Goal: Transaction & Acquisition: Purchase product/service

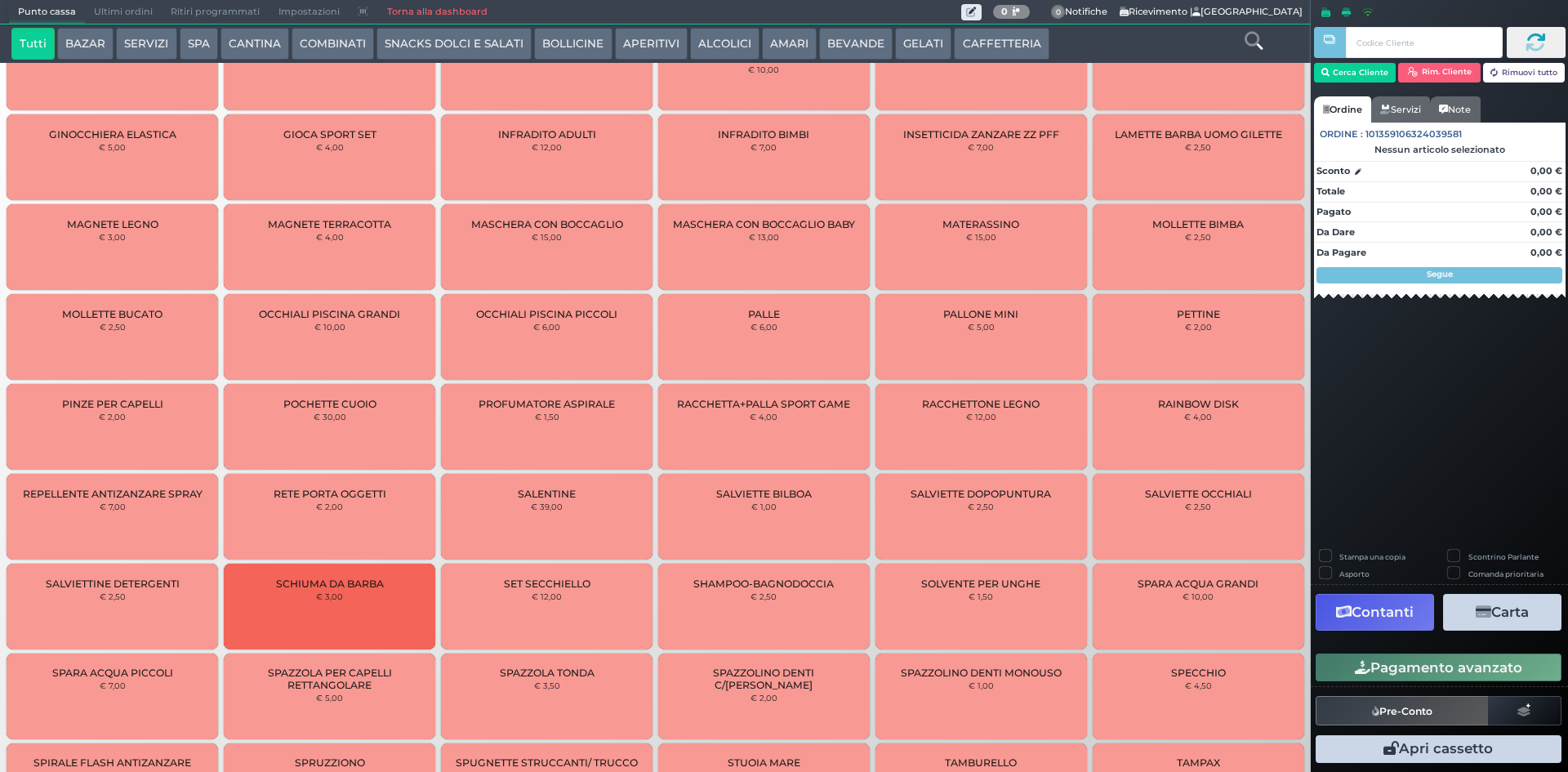
scroll to position [700, 0]
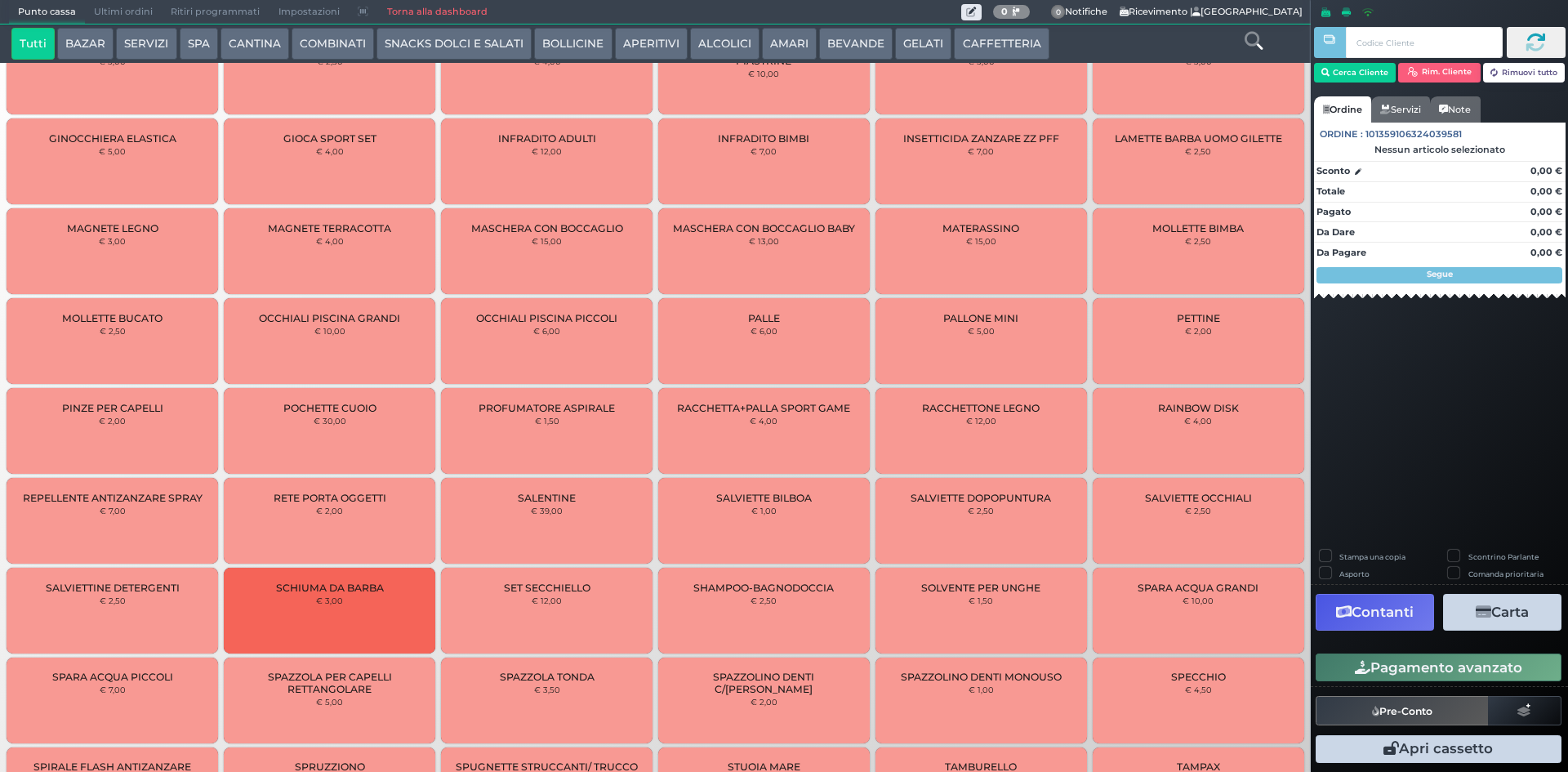
click at [713, 358] on div "PALLE € 6,00" at bounding box center [764, 341] width 212 height 86
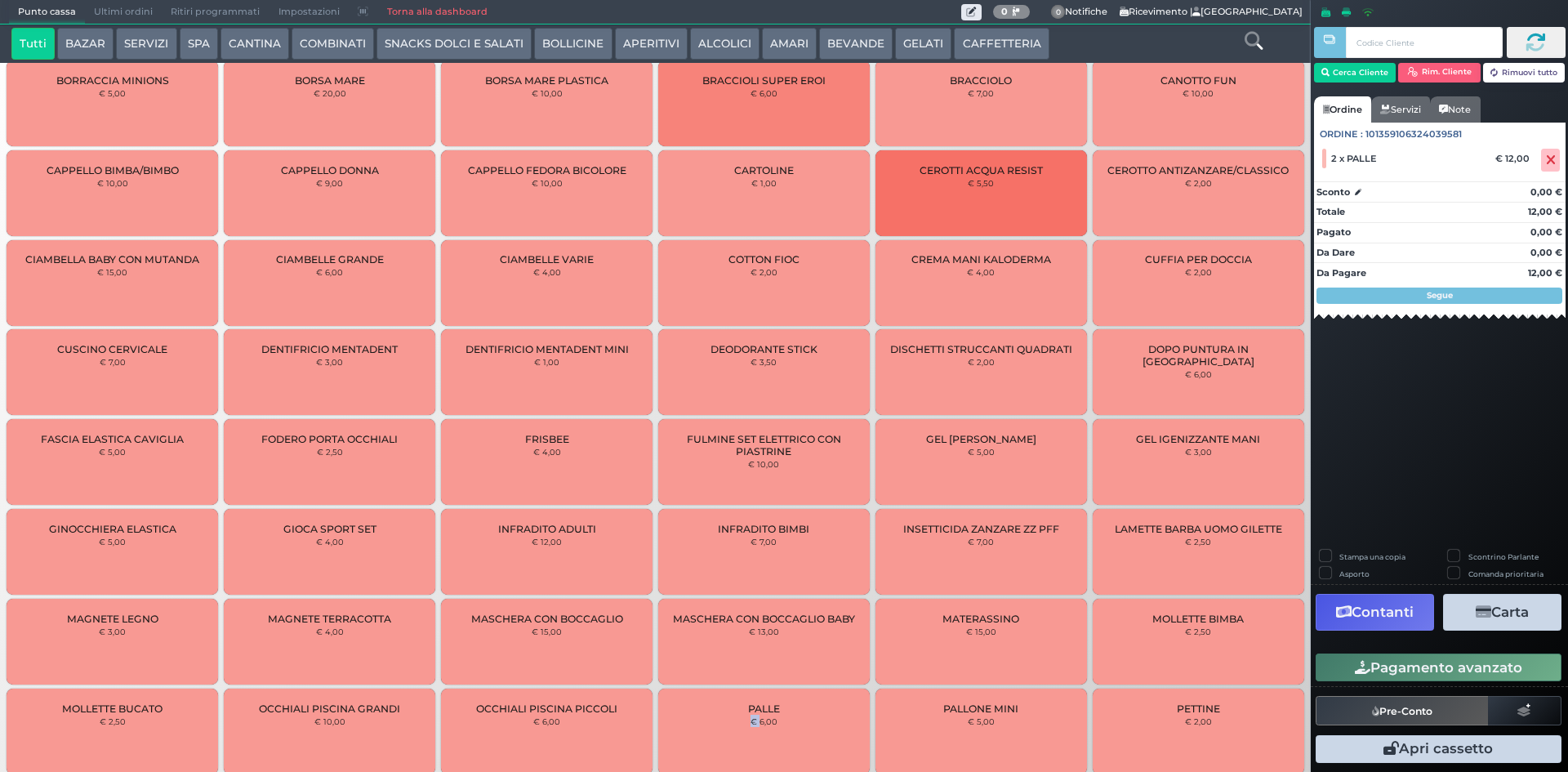
scroll to position [0, 0]
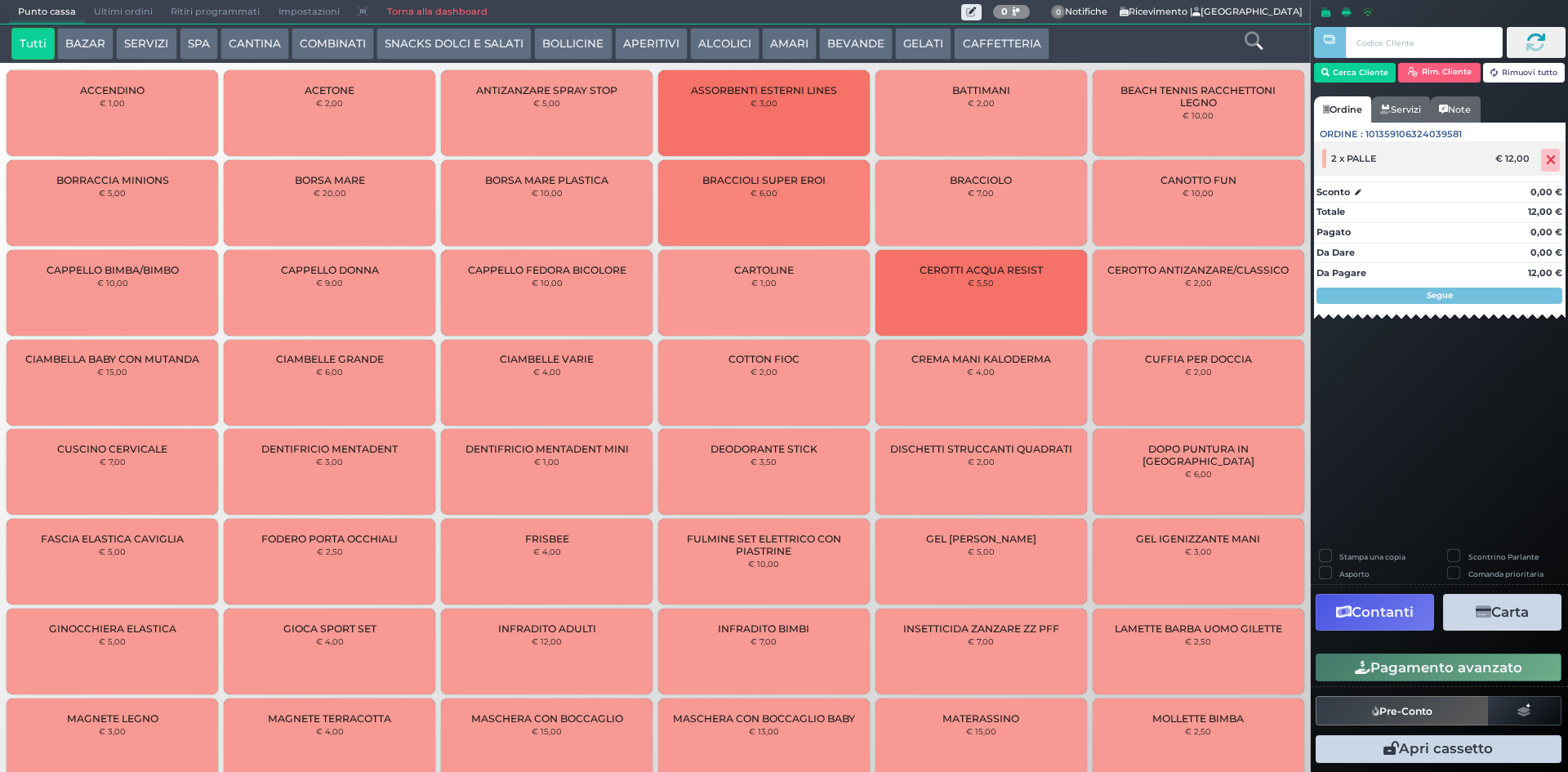
click at [1554, 160] on icon at bounding box center [1551, 160] width 10 height 1
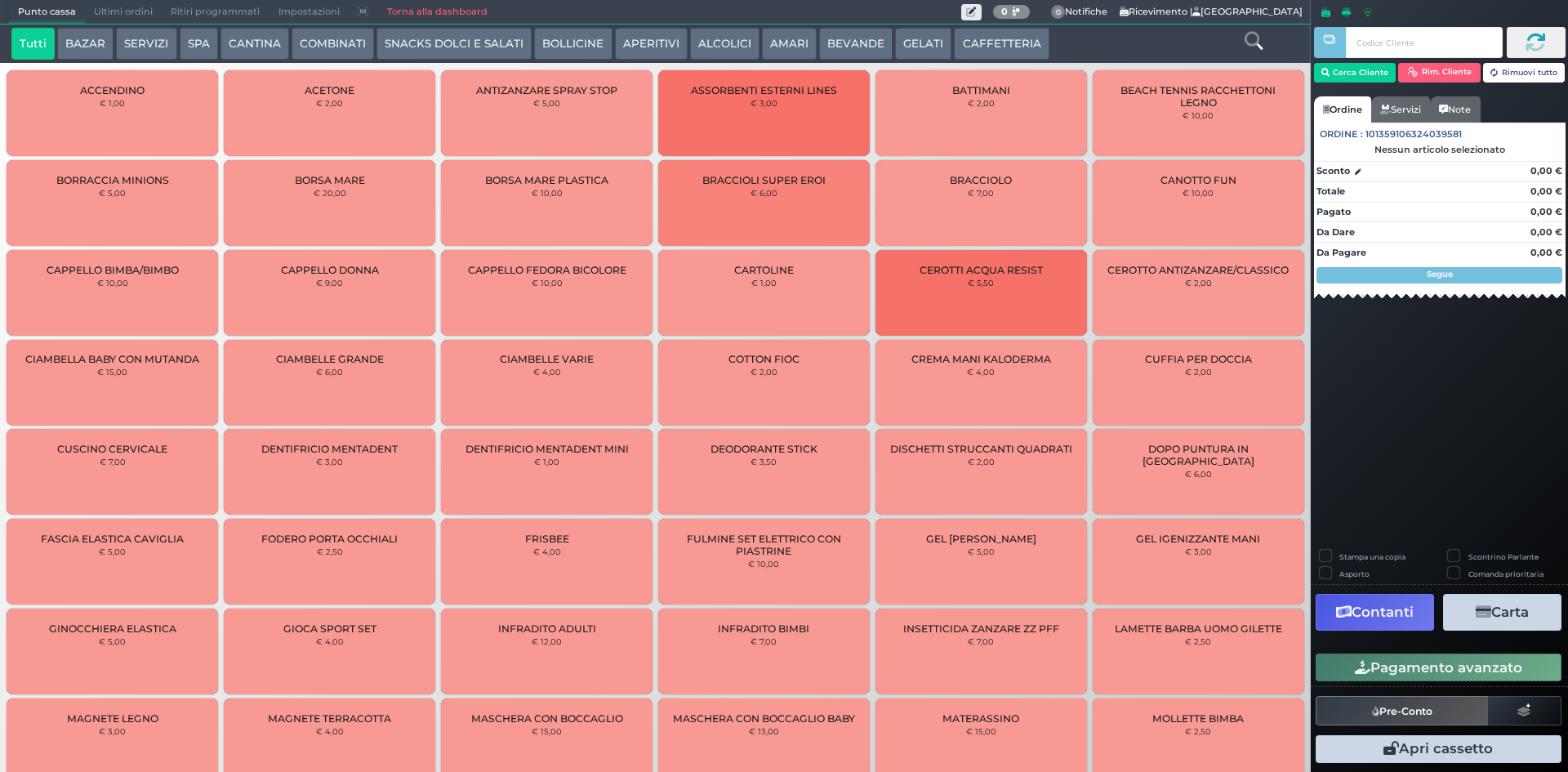
click at [836, 47] on button "BEVANDE" at bounding box center [856, 44] width 73 height 33
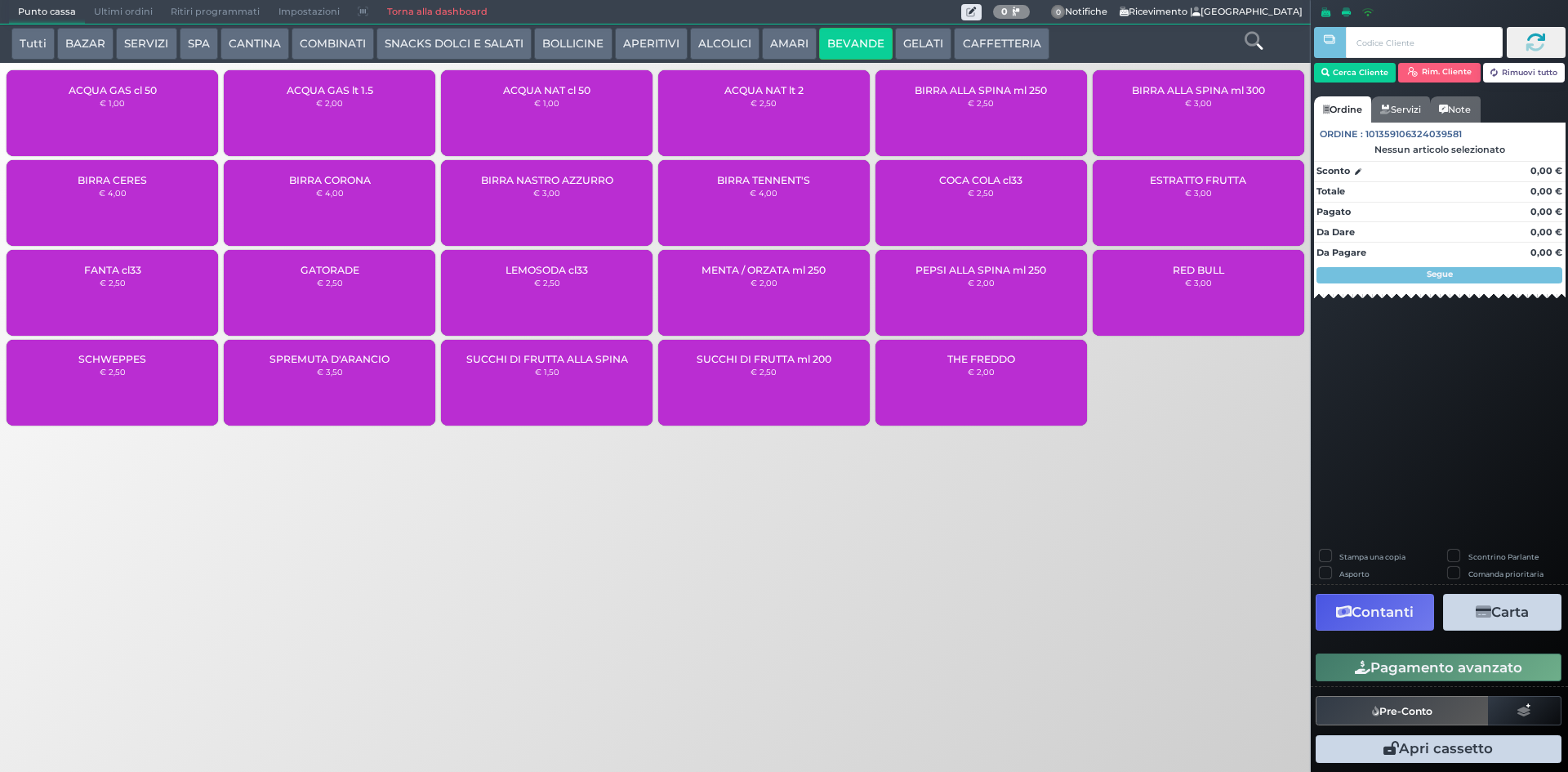
click at [541, 116] on div "ACQUA NAT cl 50 € 1,00" at bounding box center [547, 114] width 212 height 86
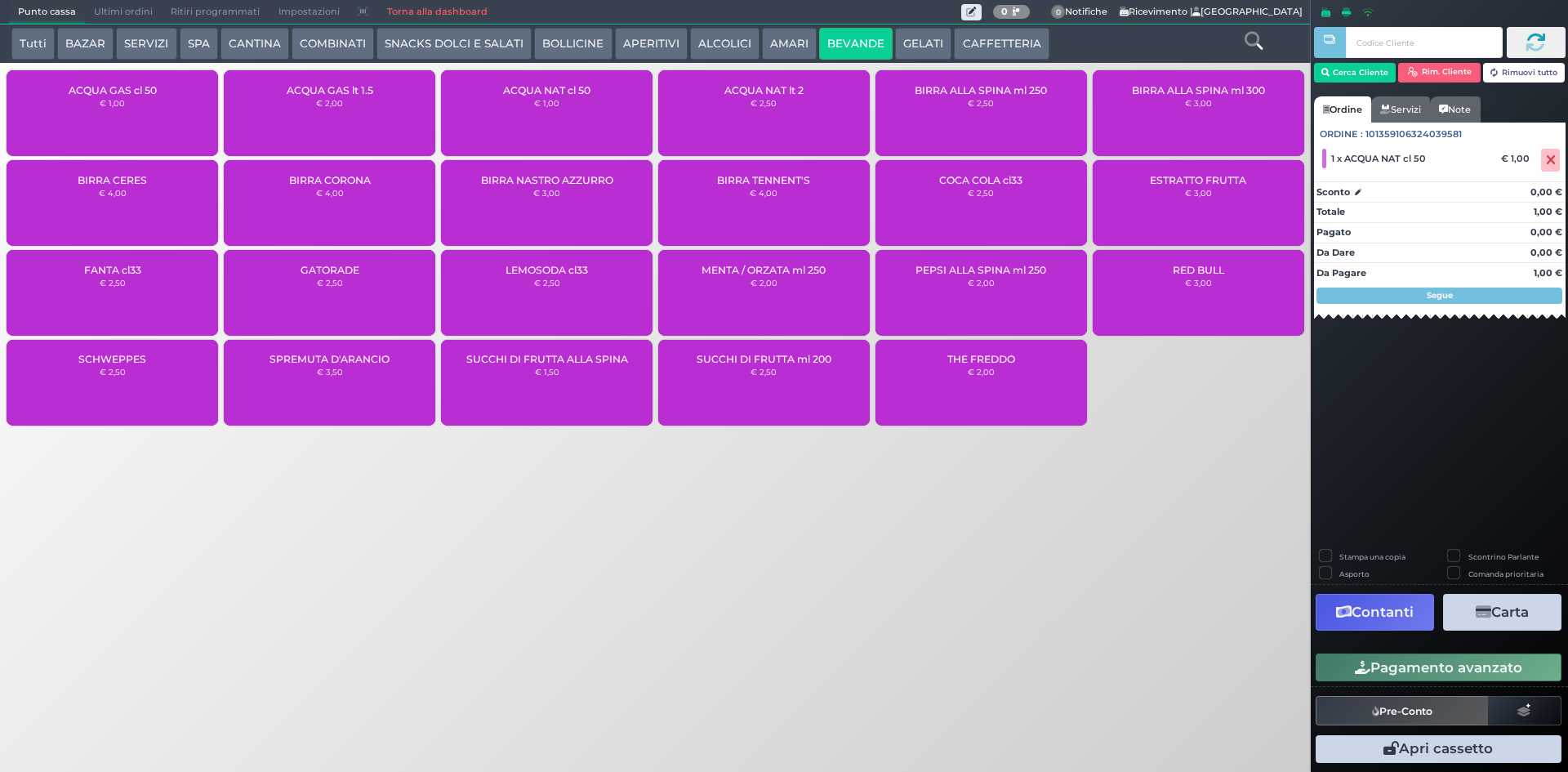
click at [1409, 656] on button "Pagamento avanzato" at bounding box center [1439, 667] width 246 height 28
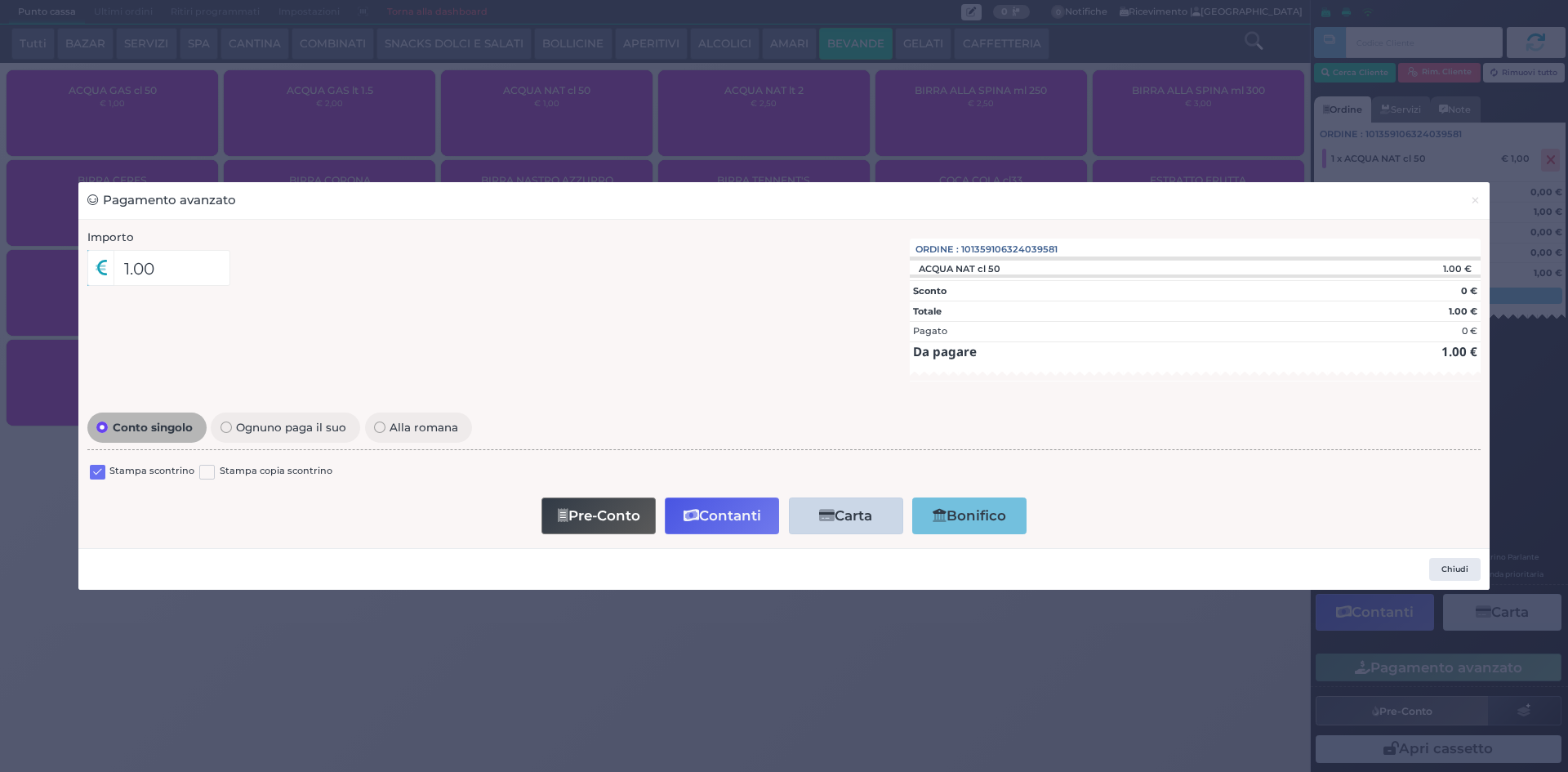
click at [105, 468] on label at bounding box center [97, 472] width 16 height 16
click at [0, 0] on input "checkbox" at bounding box center [0, 0] width 0 height 0
click at [723, 512] on button "Contanti" at bounding box center [722, 515] width 115 height 37
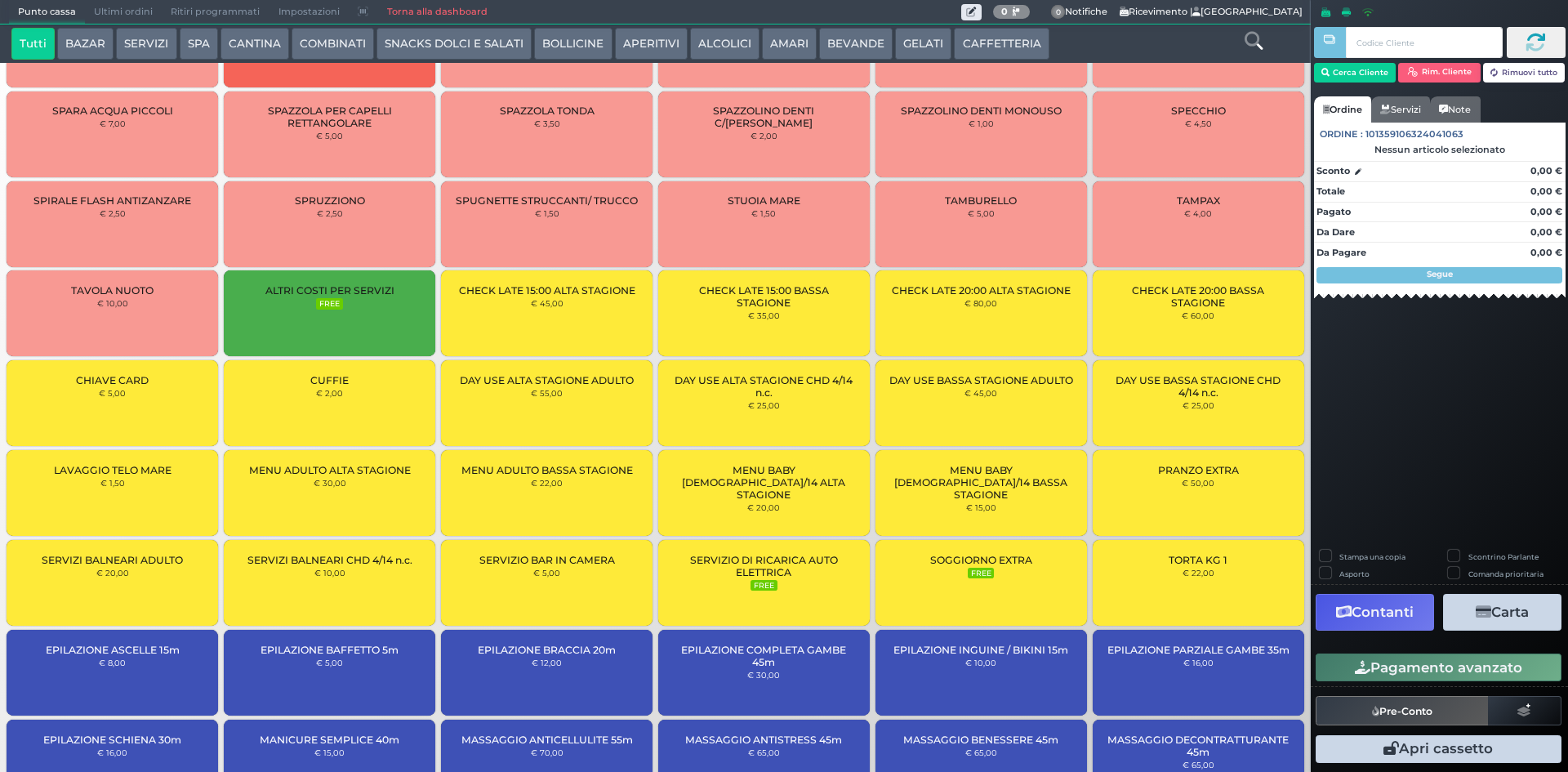
scroll to position [1516, 0]
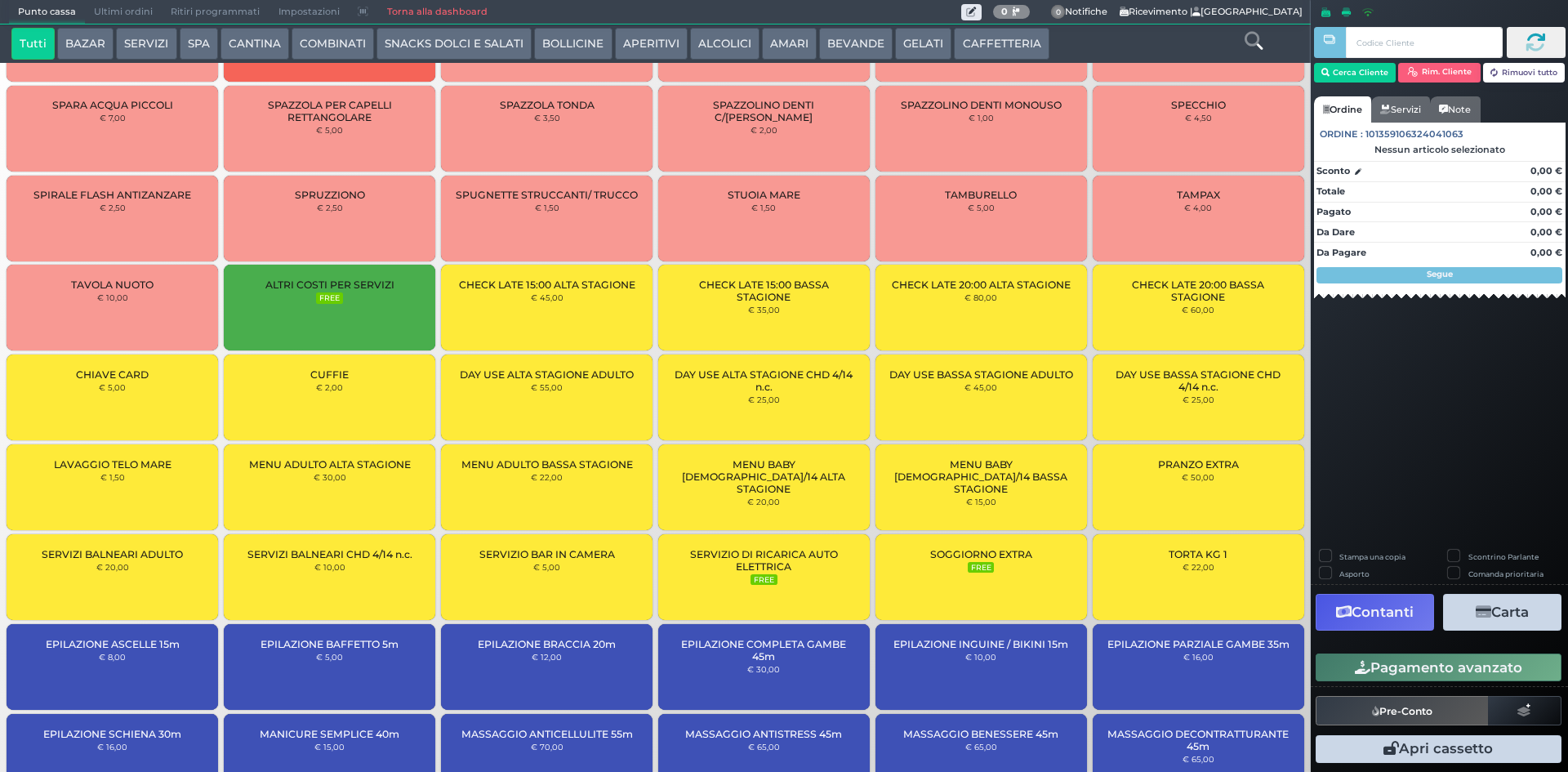
click at [376, 305] on div "ALTRI COSTI PER SERVIZI FREE" at bounding box center [329, 308] width 212 height 86
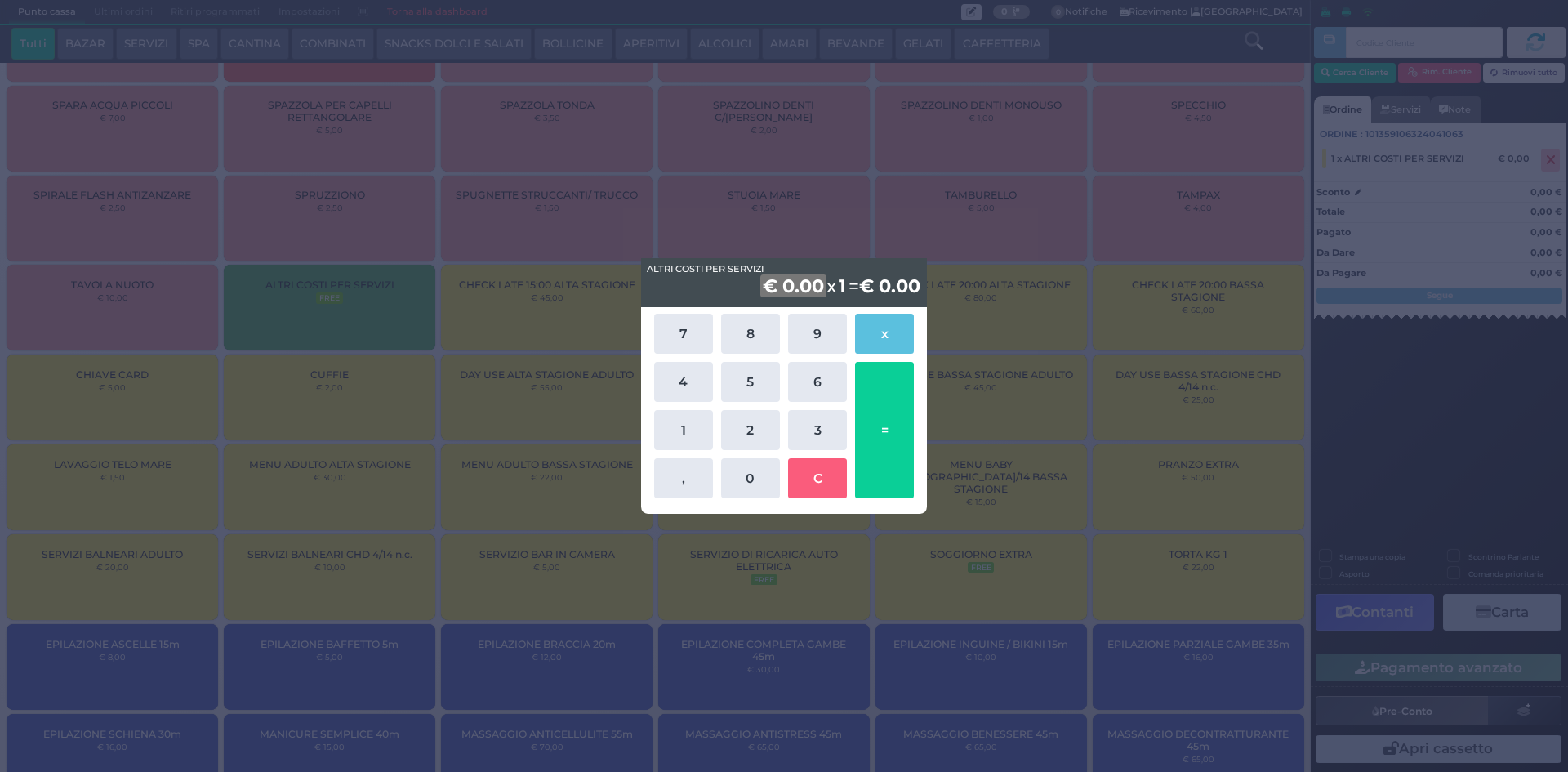
click at [1024, 499] on div "ALTRI COSTI PER SERVIZI ALTRI COSTI PER SERVIZI € 0.00 x 1 = € 0.00 7 8 9 x 4 5…" at bounding box center [784, 386] width 1568 height 772
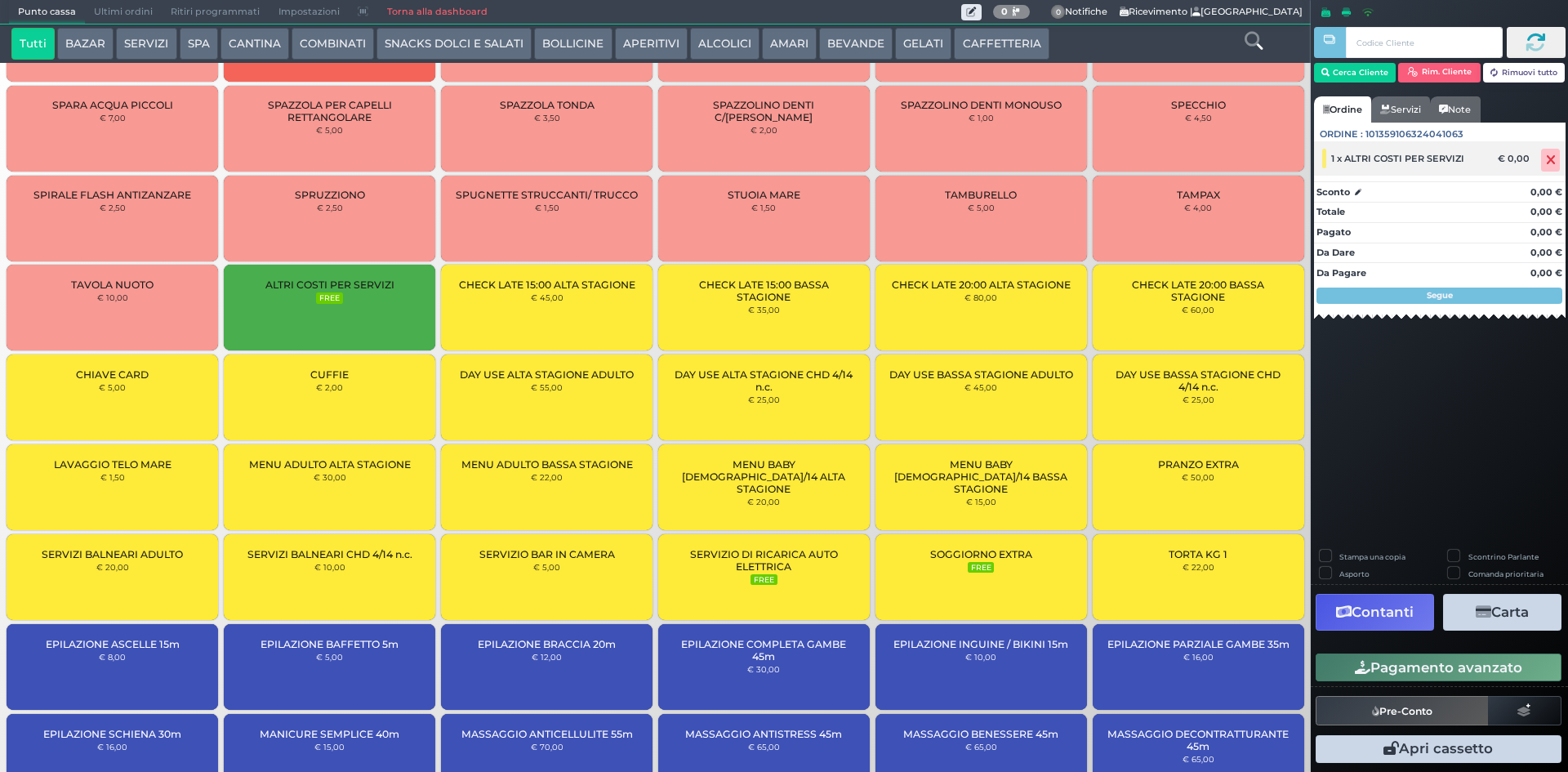
click at [1551, 160] on icon at bounding box center [1551, 160] width 10 height 1
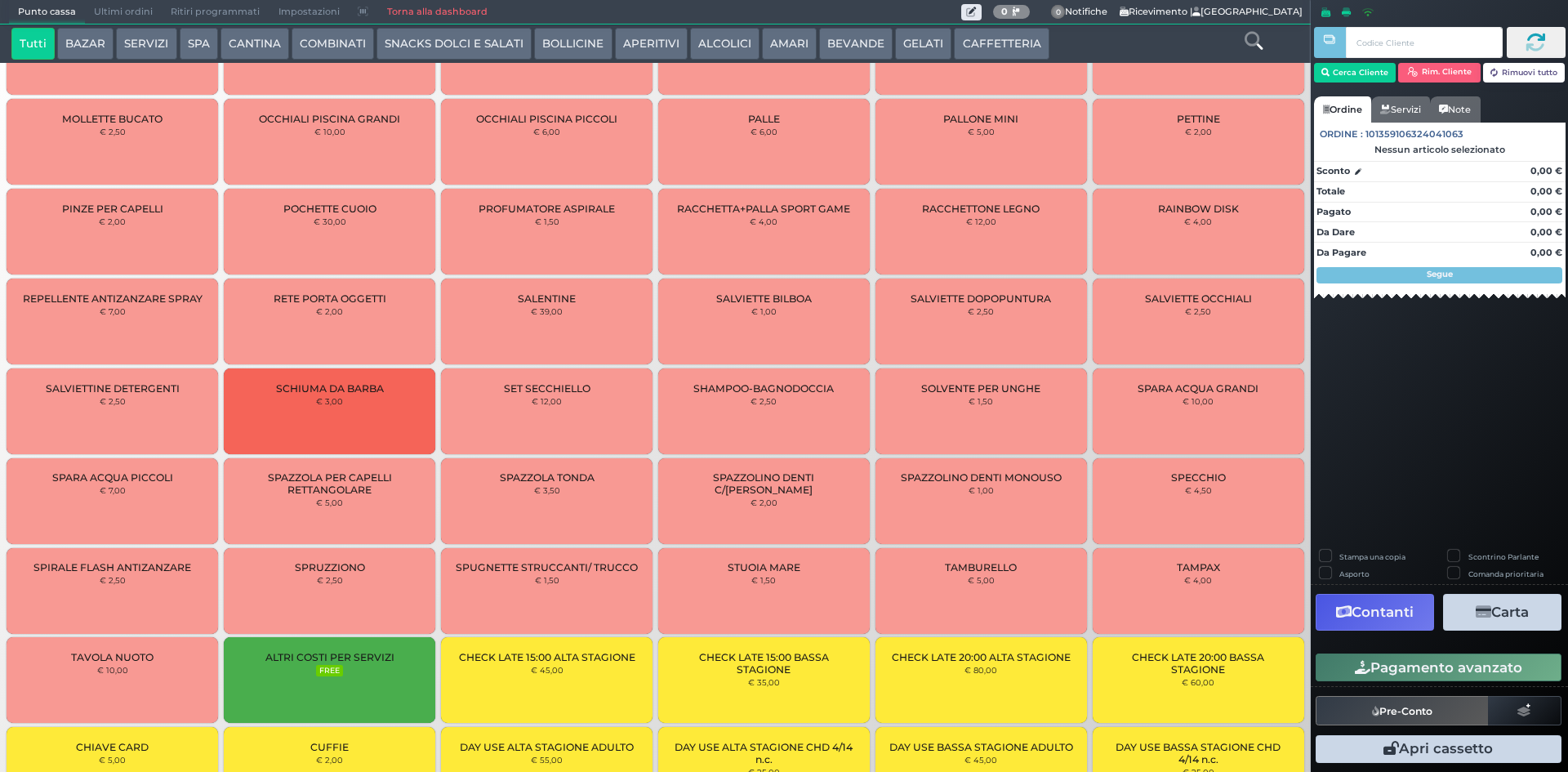
scroll to position [932, 0]
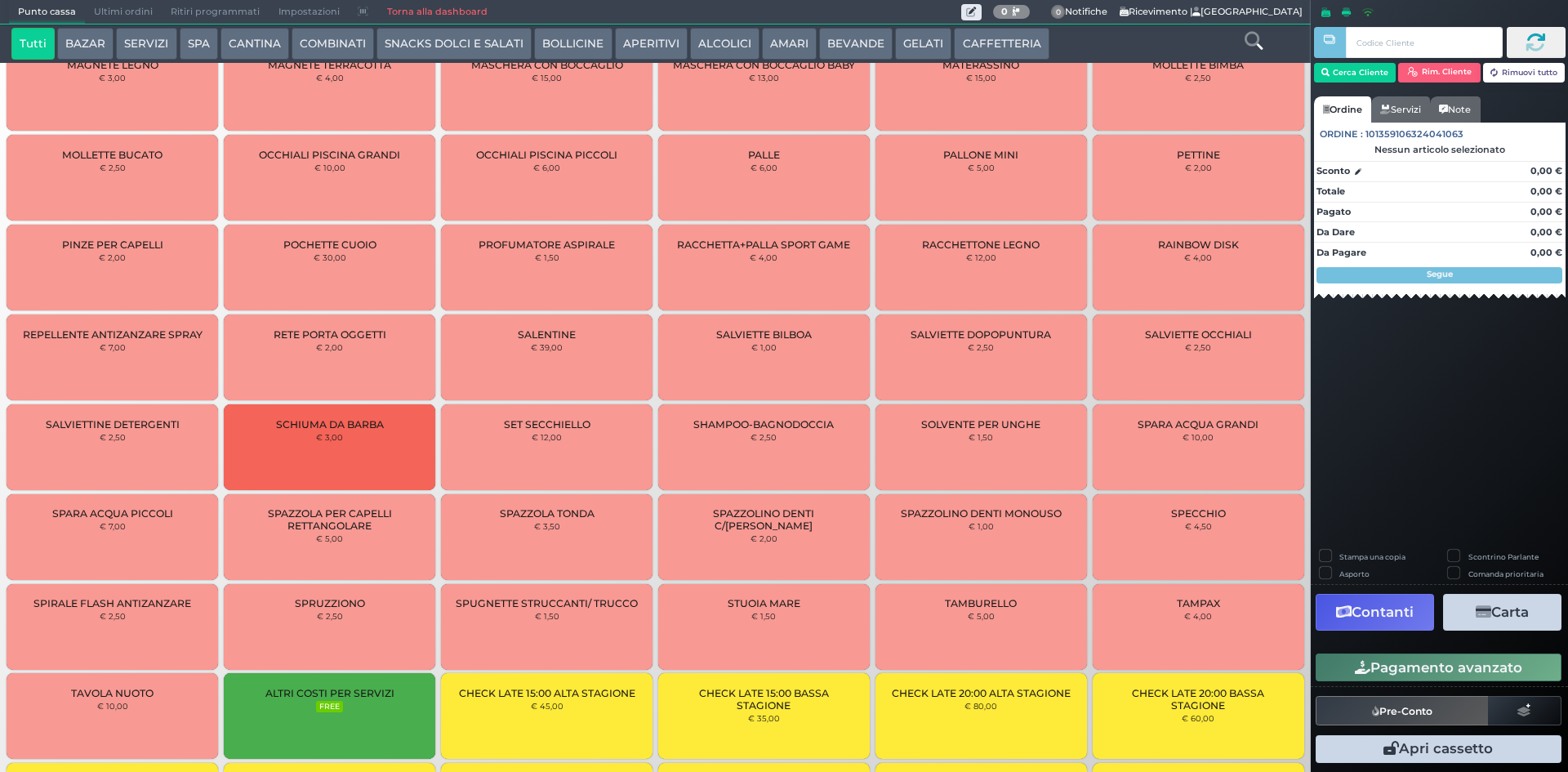
click at [855, 41] on button "BEVANDE" at bounding box center [856, 44] width 73 height 33
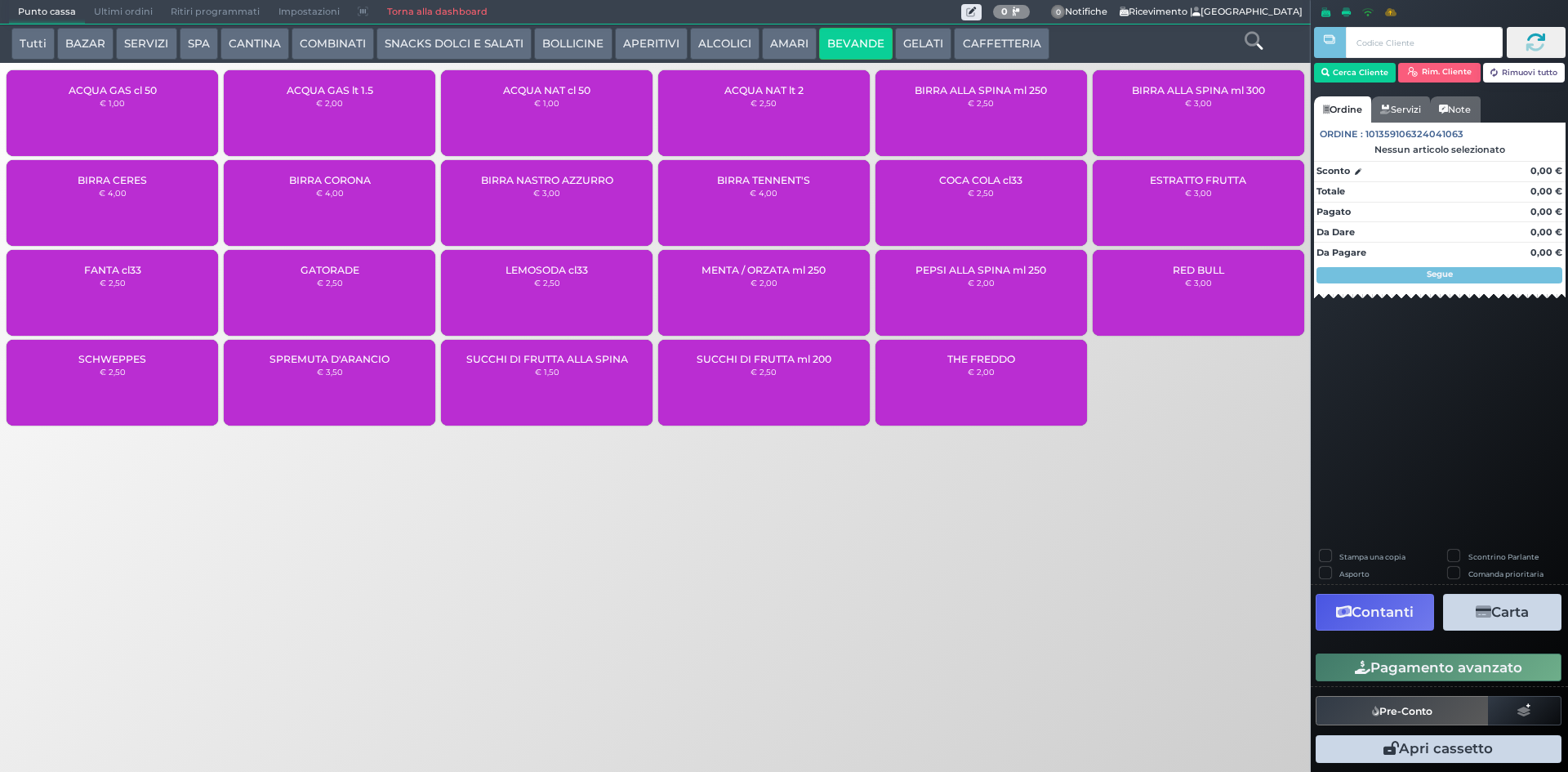
scroll to position [0, 0]
click at [573, 127] on div "ACQUA NAT cl 50 € 1,00" at bounding box center [547, 114] width 212 height 86
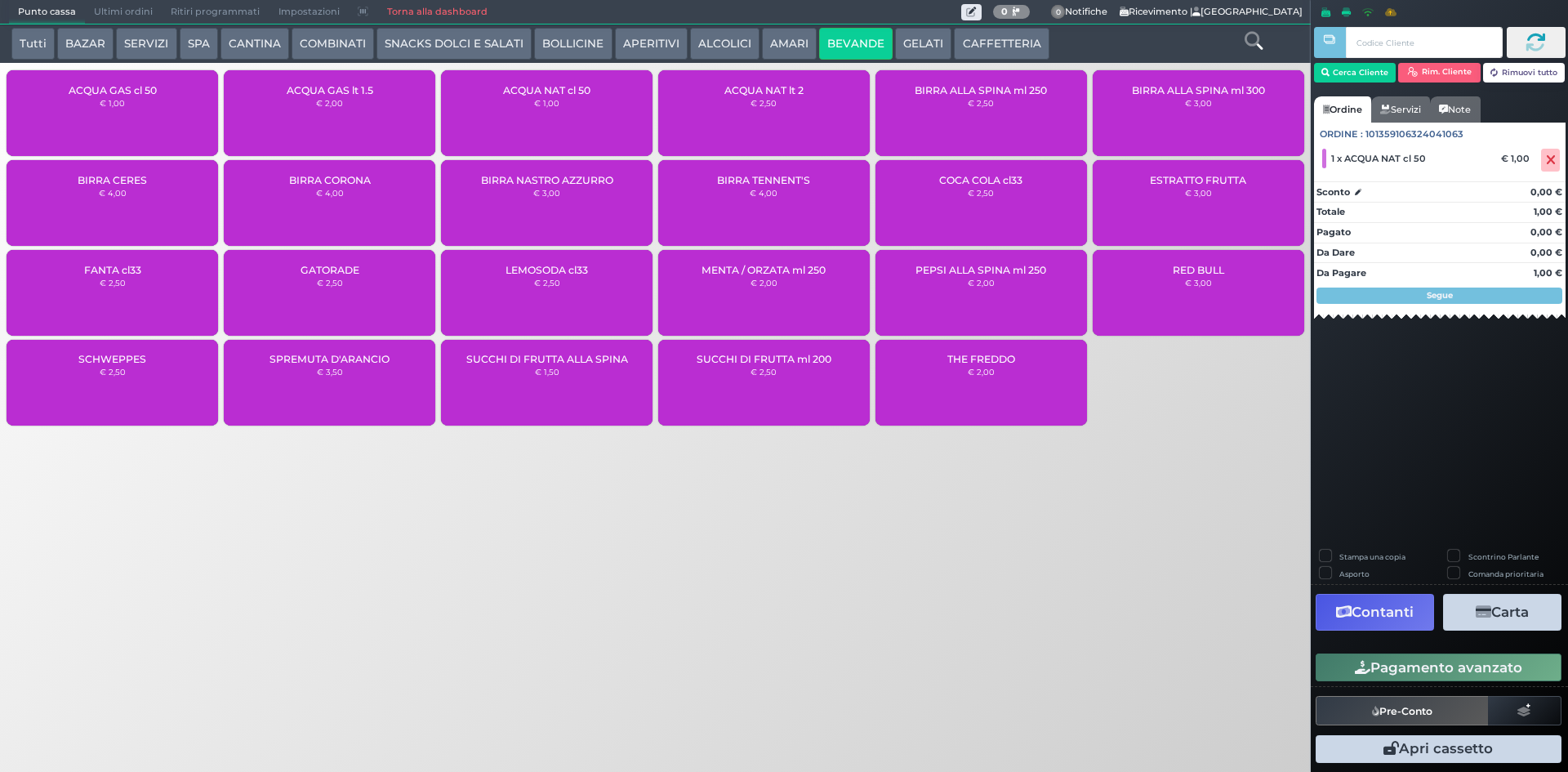
click at [61, 127] on div "ACQUA GAS cl 50 € 1,00" at bounding box center [112, 114] width 212 height 86
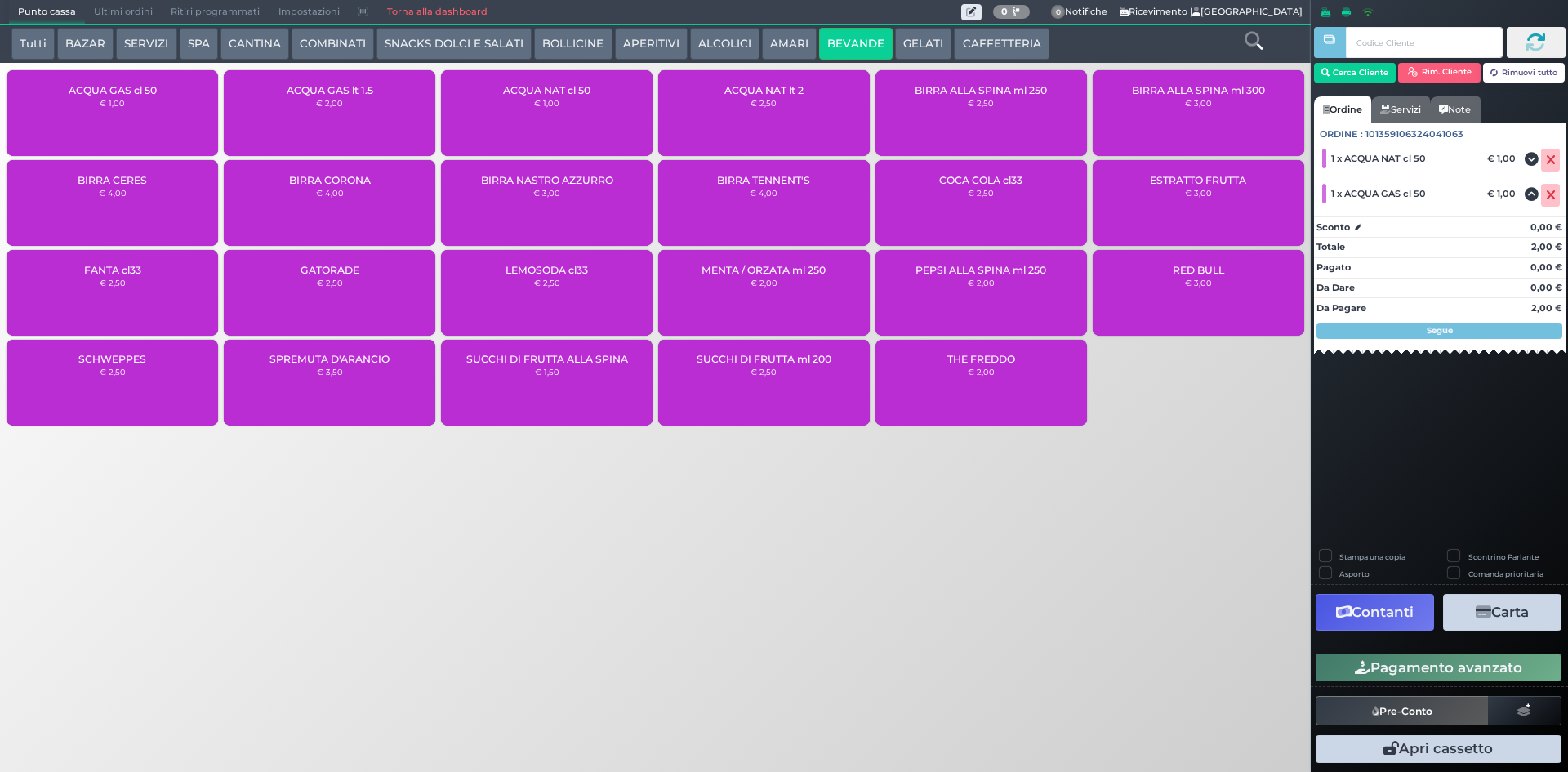
click at [1400, 664] on button "Pagamento avanzato" at bounding box center [1439, 667] width 246 height 28
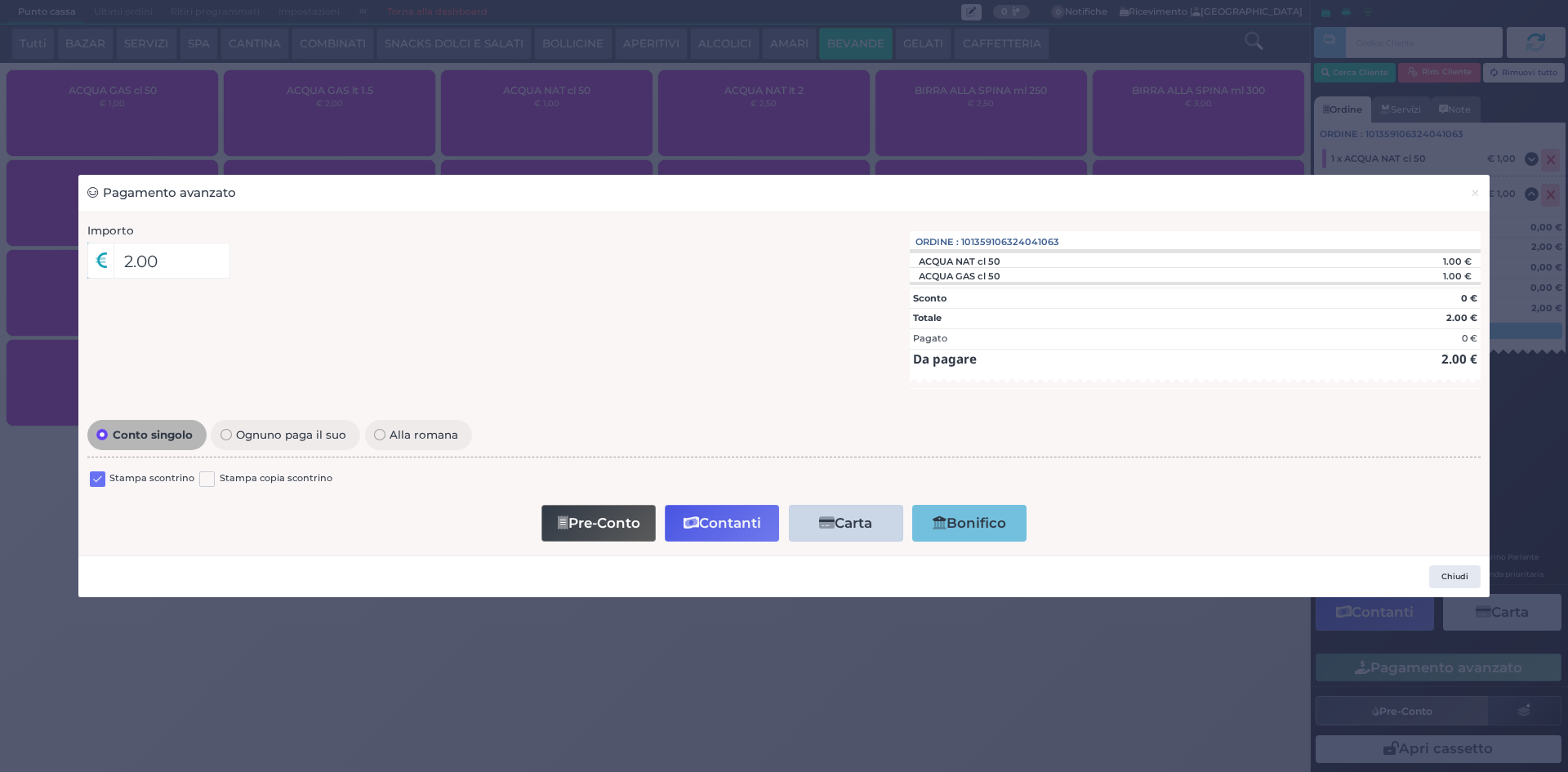
click at [90, 483] on label at bounding box center [97, 479] width 16 height 16
click at [0, 0] on input "checkbox" at bounding box center [0, 0] width 0 height 0
click at [711, 526] on button "Contanti" at bounding box center [722, 523] width 115 height 37
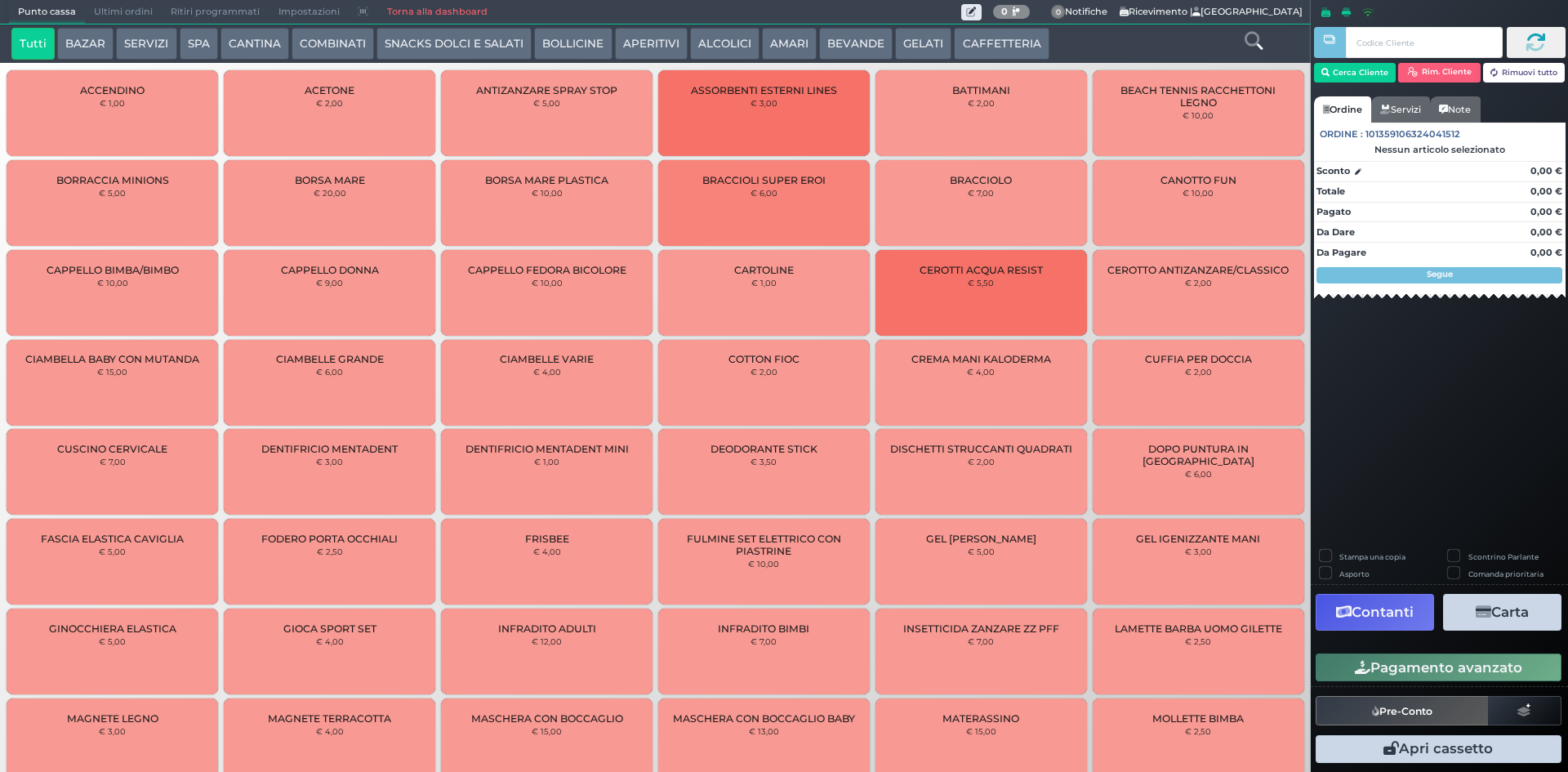
click at [827, 47] on button "BEVANDE" at bounding box center [856, 44] width 73 height 33
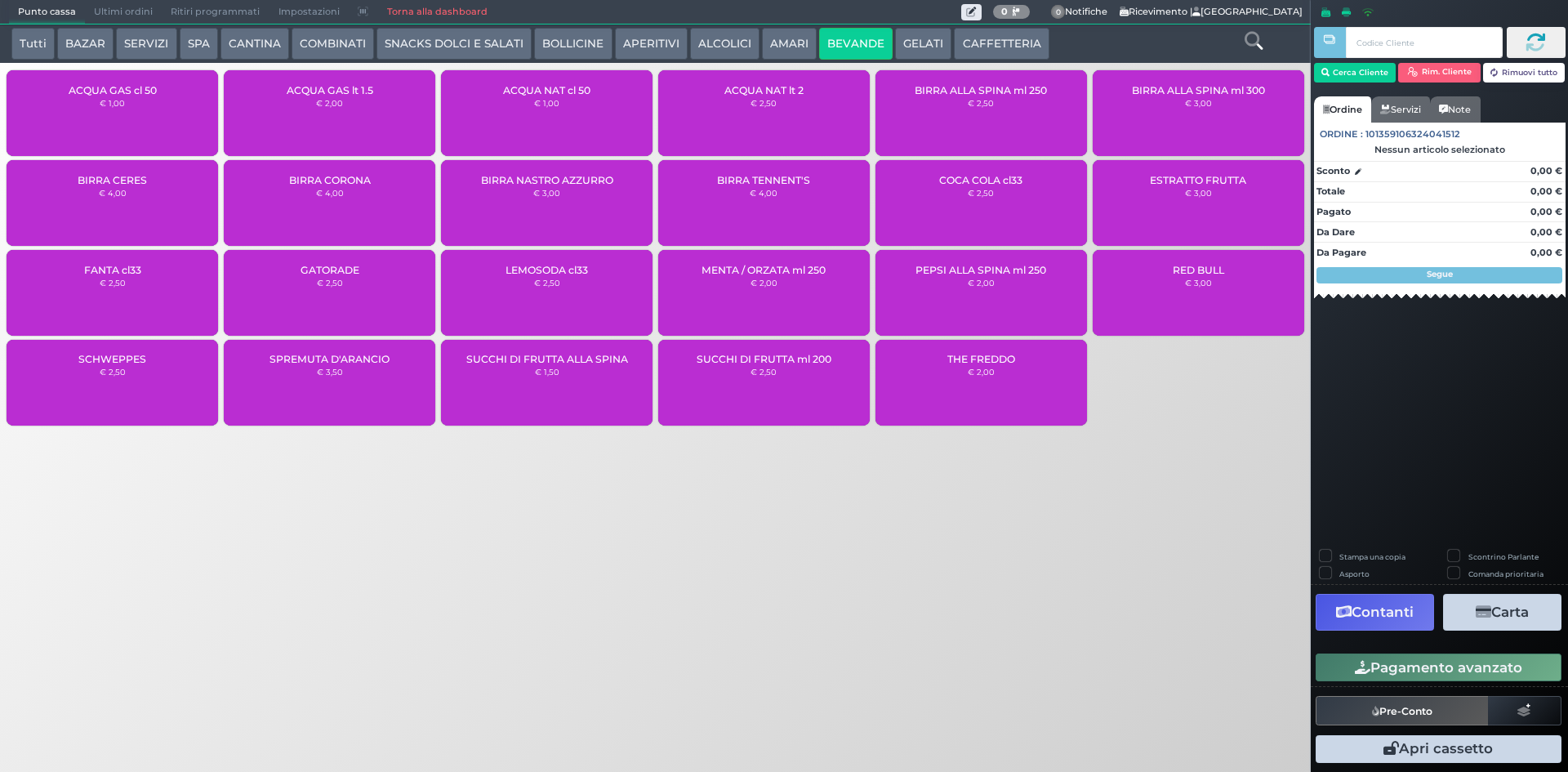
click at [735, 117] on div "ACQUA NAT lt 2 € 2,50" at bounding box center [764, 114] width 212 height 86
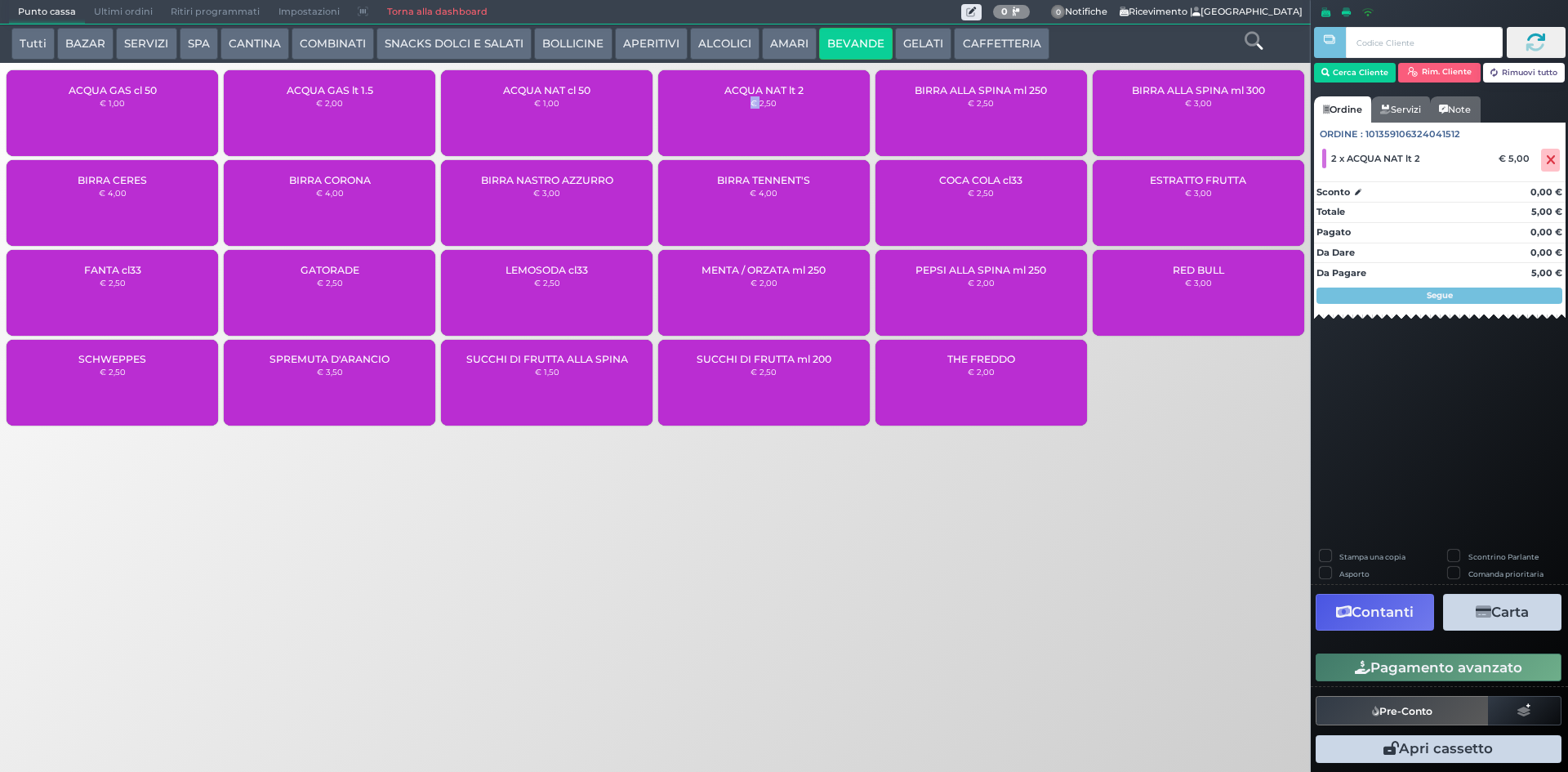
click at [1422, 669] on button "Pagamento avanzato" at bounding box center [1439, 667] width 246 height 28
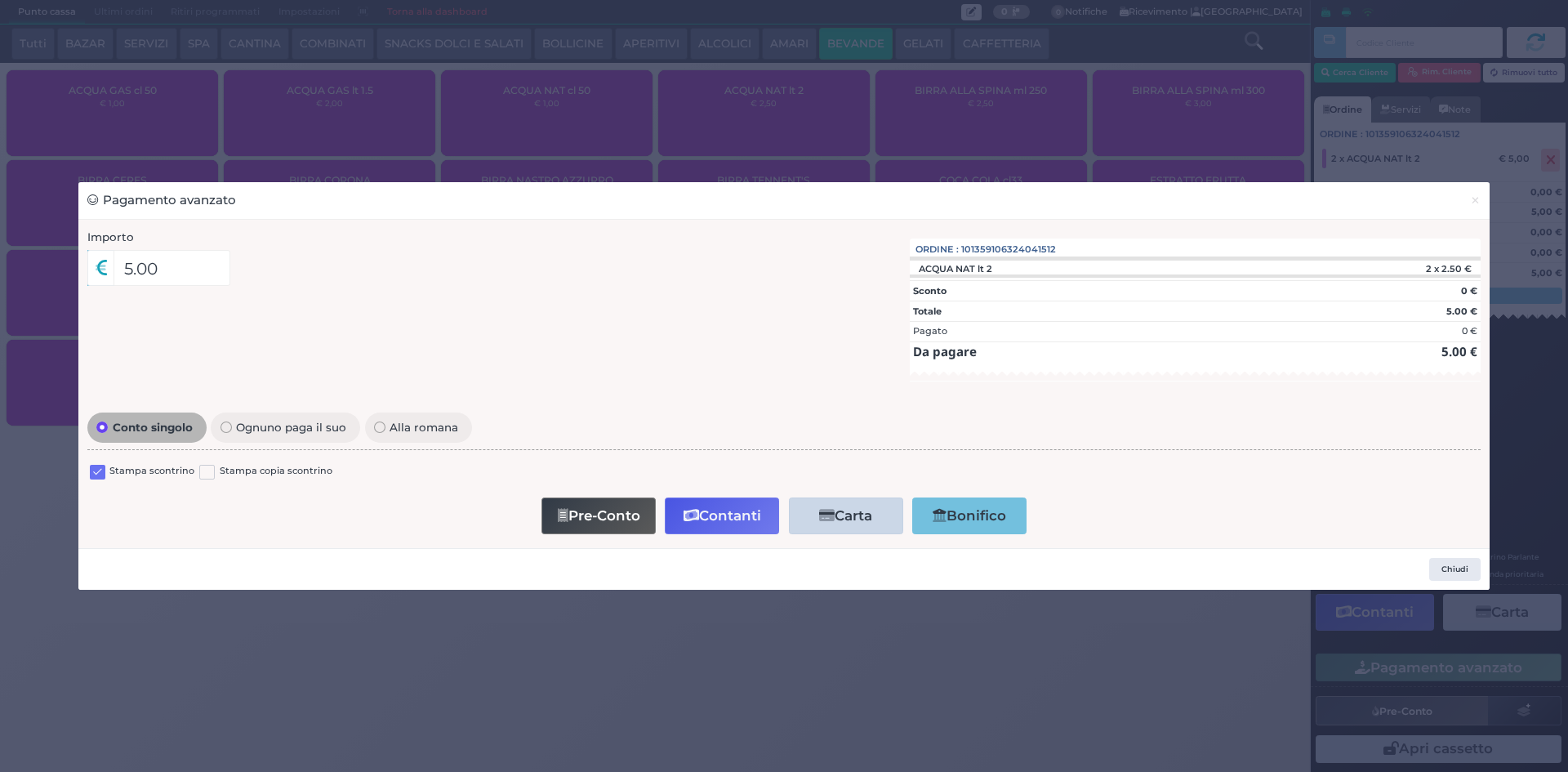
click at [96, 469] on label at bounding box center [97, 472] width 16 height 16
click at [0, 0] on input "checkbox" at bounding box center [0, 0] width 0 height 0
click at [745, 520] on button "Contanti" at bounding box center [722, 515] width 115 height 37
